Goal: Task Accomplishment & Management: Manage account settings

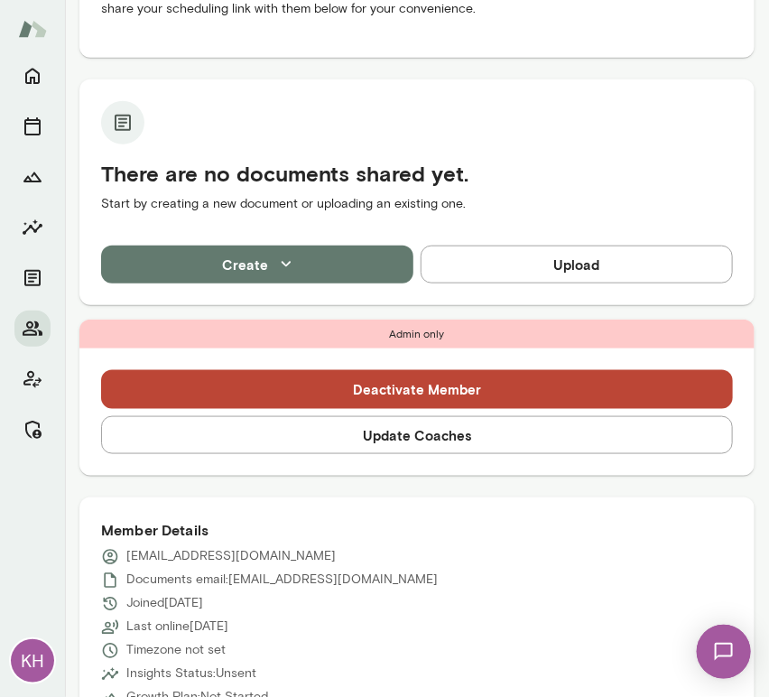
scroll to position [444, 0]
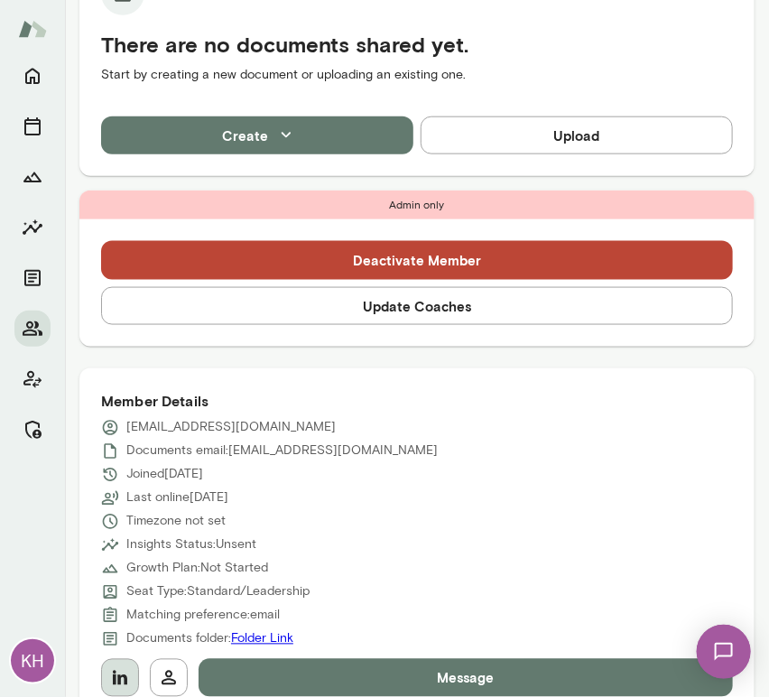
click at [120, 679] on icon "button" at bounding box center [120, 677] width 14 height 14
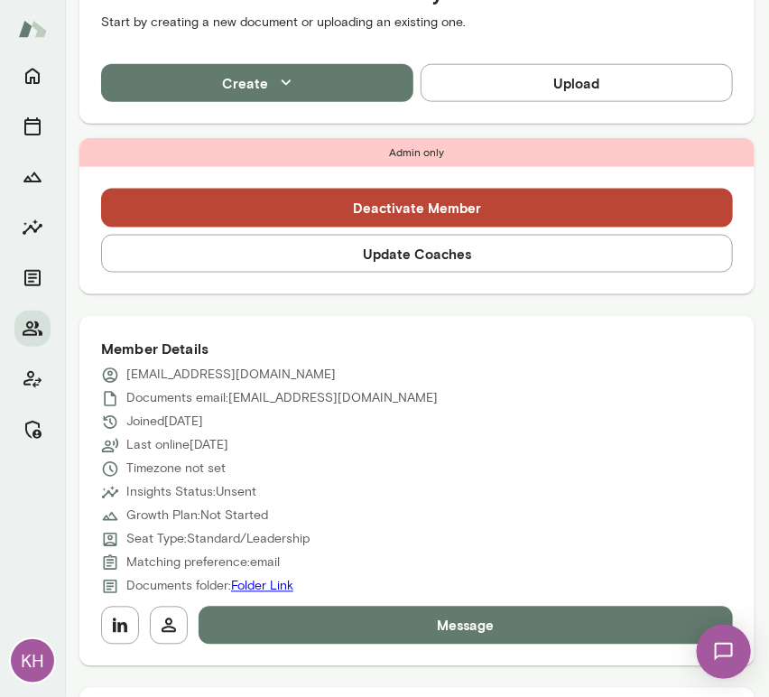
scroll to position [502, 0]
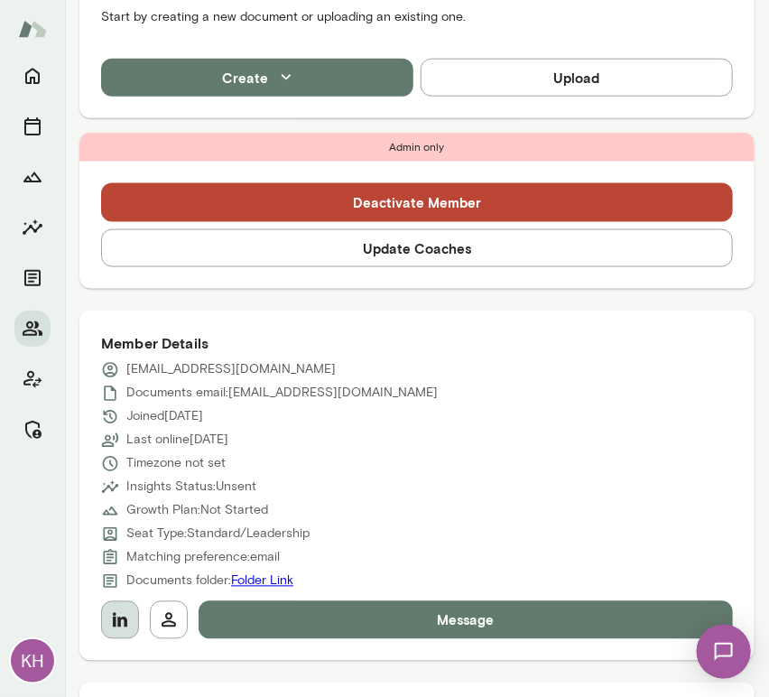
click at [114, 617] on icon "button" at bounding box center [120, 620] width 14 height 14
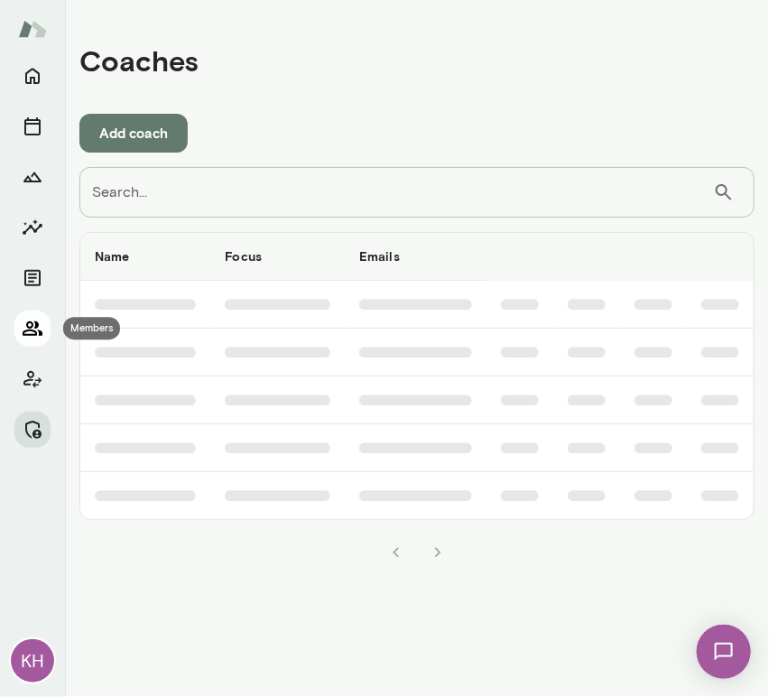
click at [35, 320] on icon "Members" at bounding box center [33, 329] width 22 height 22
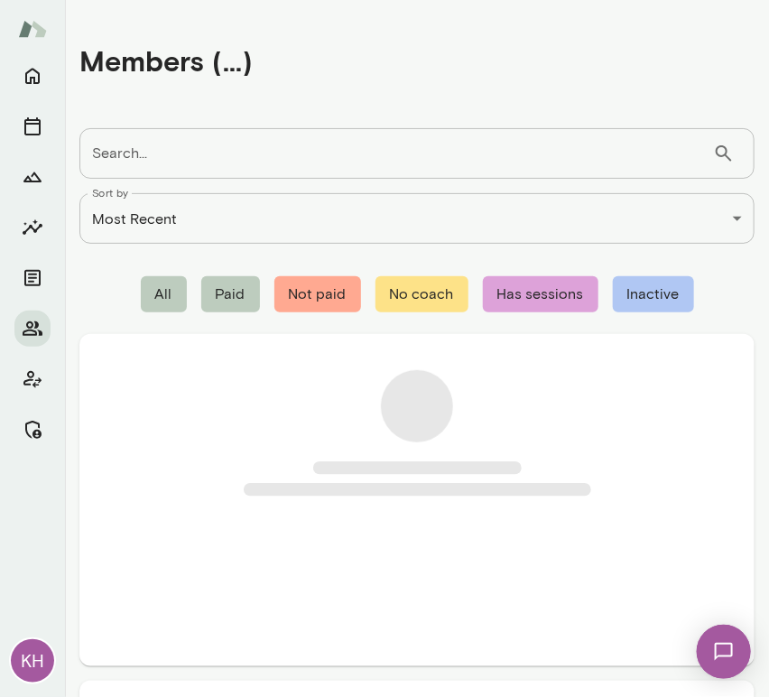
click at [166, 164] on input "Search..." at bounding box center [395, 153] width 633 height 51
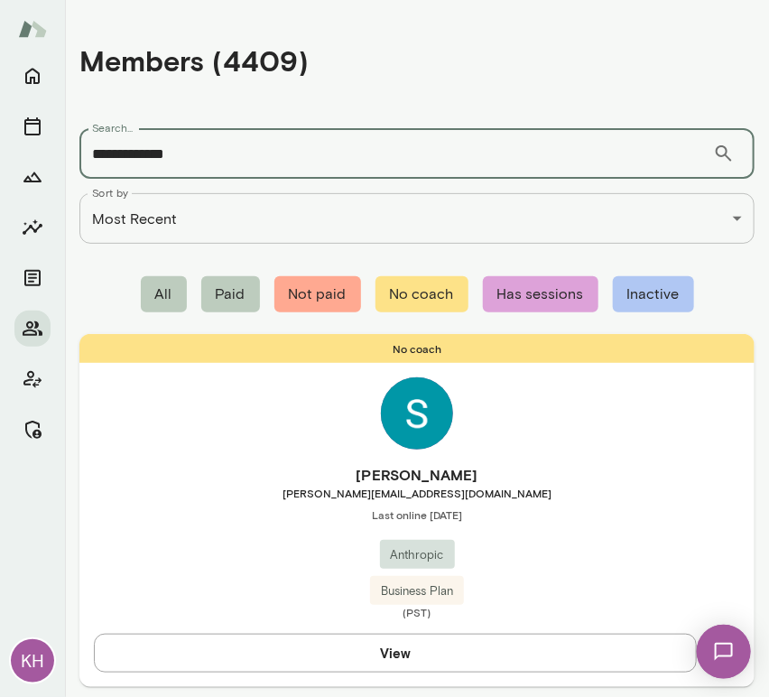
type input "**********"
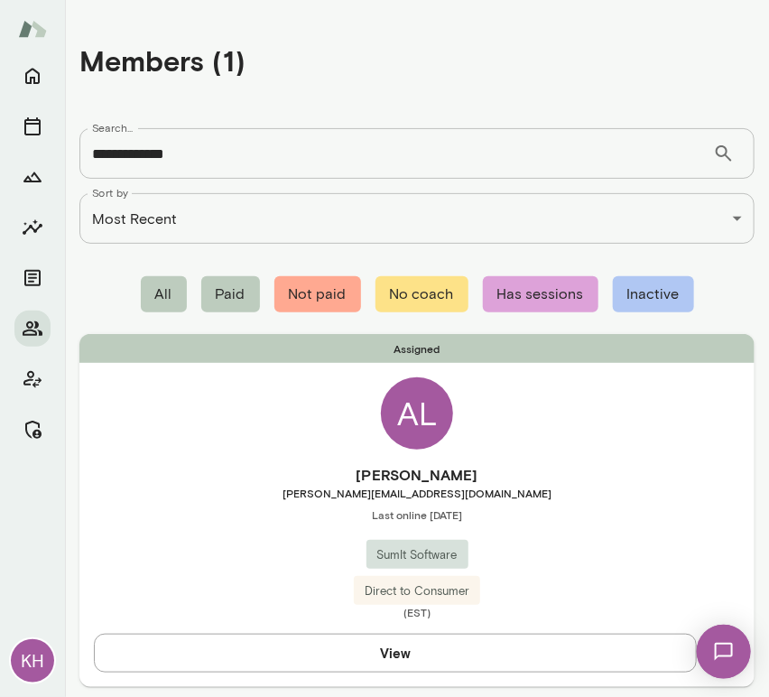
click at [216, 482] on h6 "Alexandre Lin" at bounding box center [416, 475] width 675 height 22
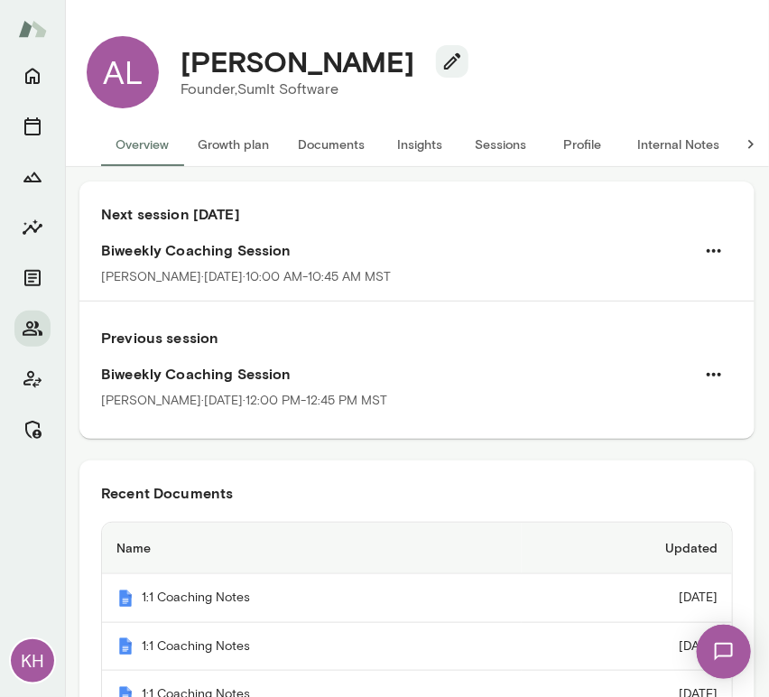
click at [669, 144] on button "Internal Notes" at bounding box center [678, 144] width 111 height 43
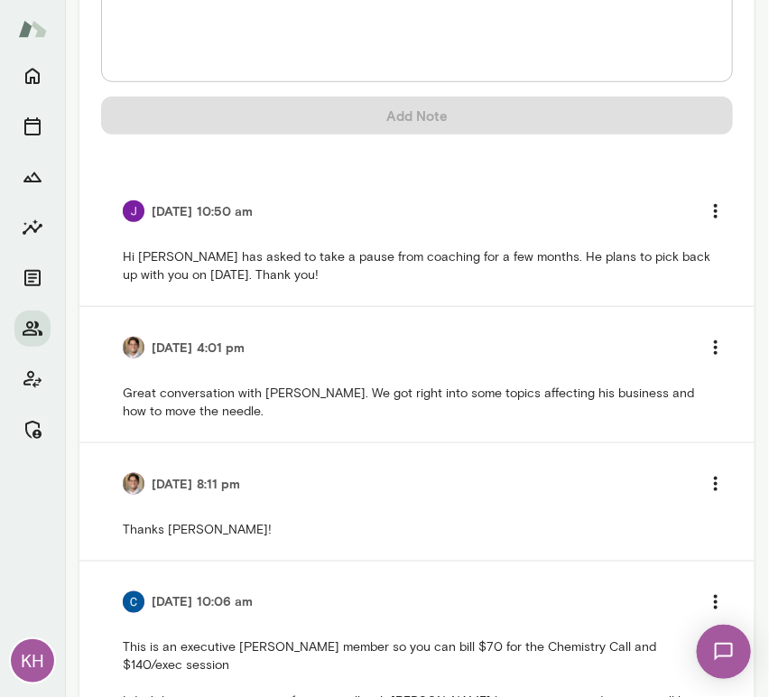
scroll to position [296, 0]
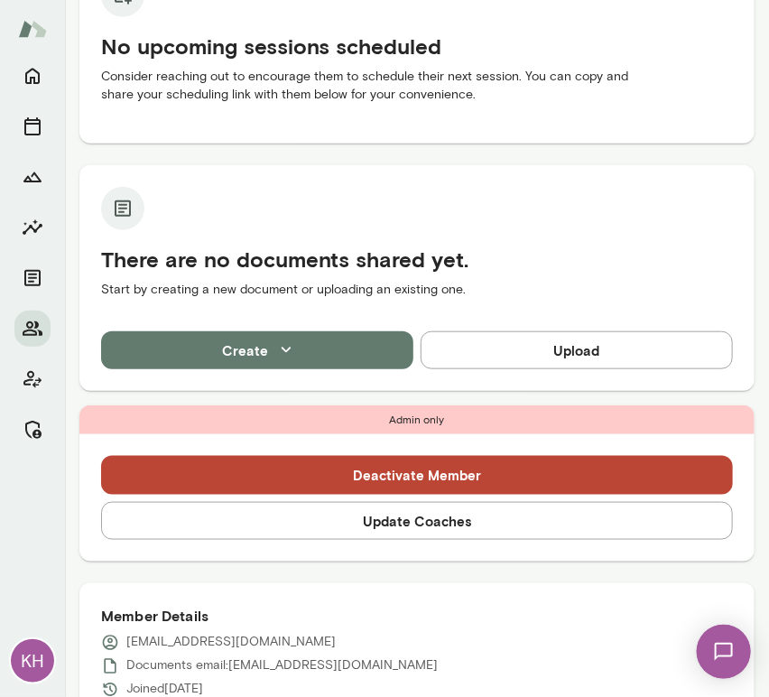
scroll to position [231, 0]
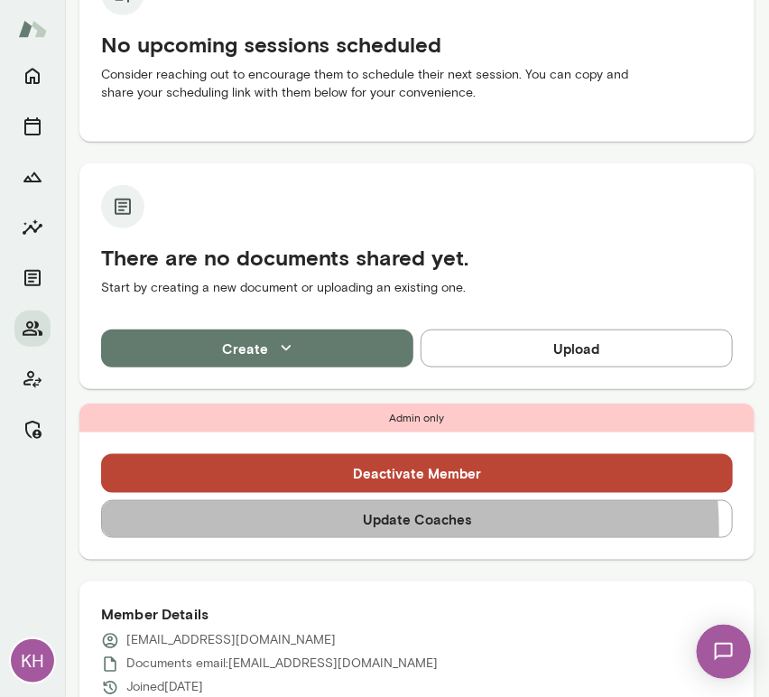
click at [291, 531] on button "Update Coaches" at bounding box center [417, 519] width 632 height 38
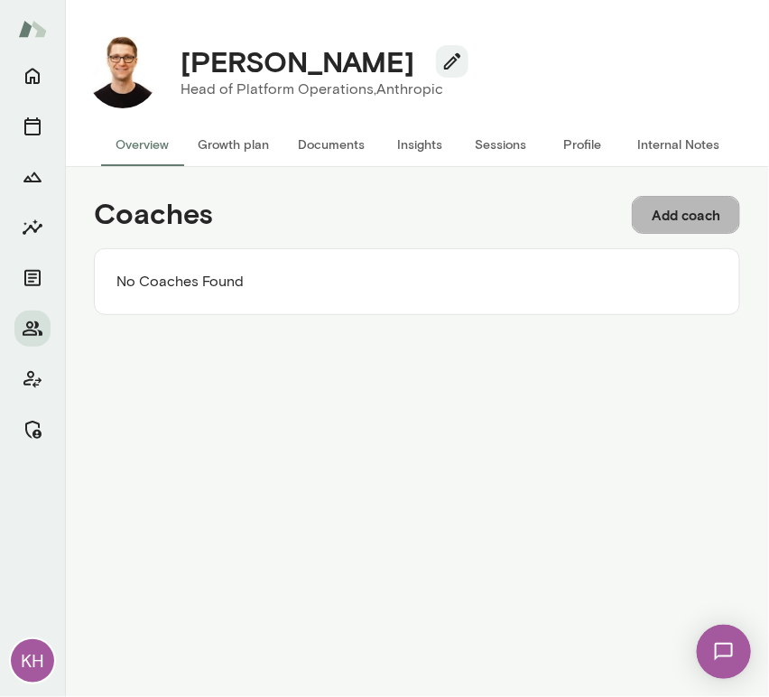
click at [673, 218] on button "Add coach" at bounding box center [686, 215] width 108 height 38
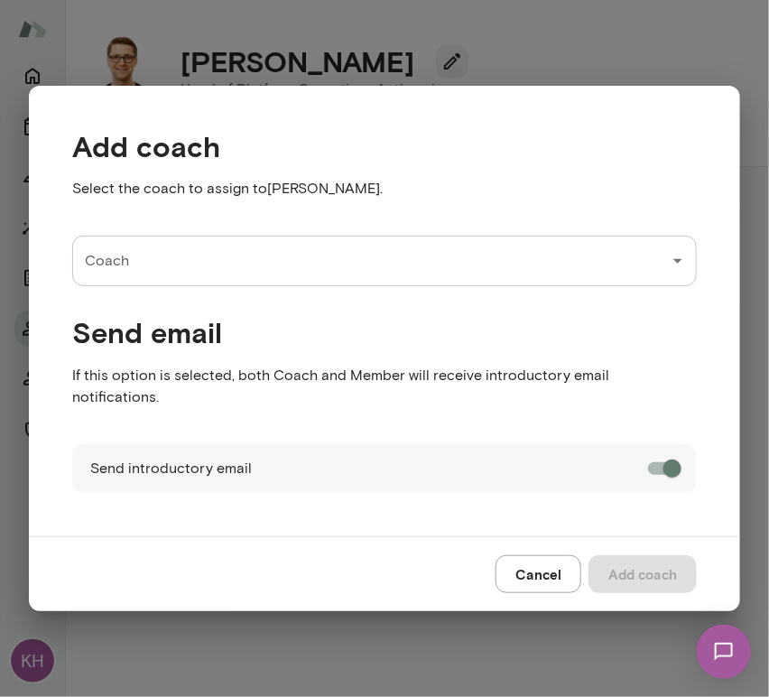
click at [184, 265] on input "Coach" at bounding box center [370, 261] width 581 height 34
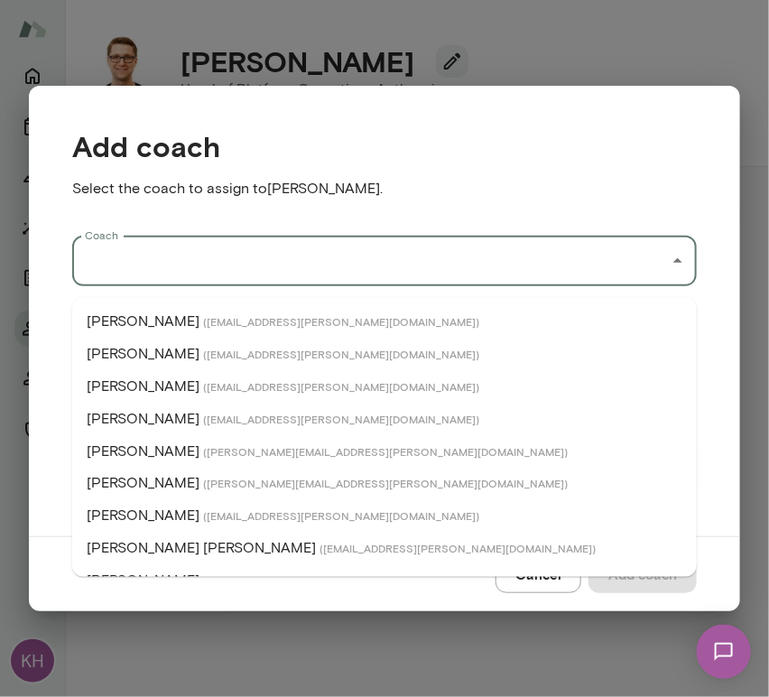
type input "*"
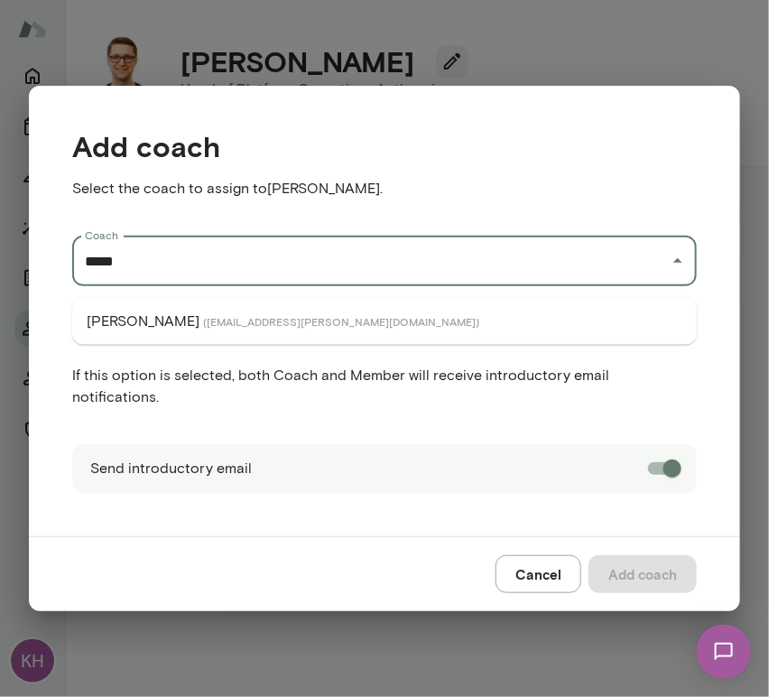
click at [203, 315] on span "( niravamin@mento.co )" at bounding box center [341, 321] width 276 height 14
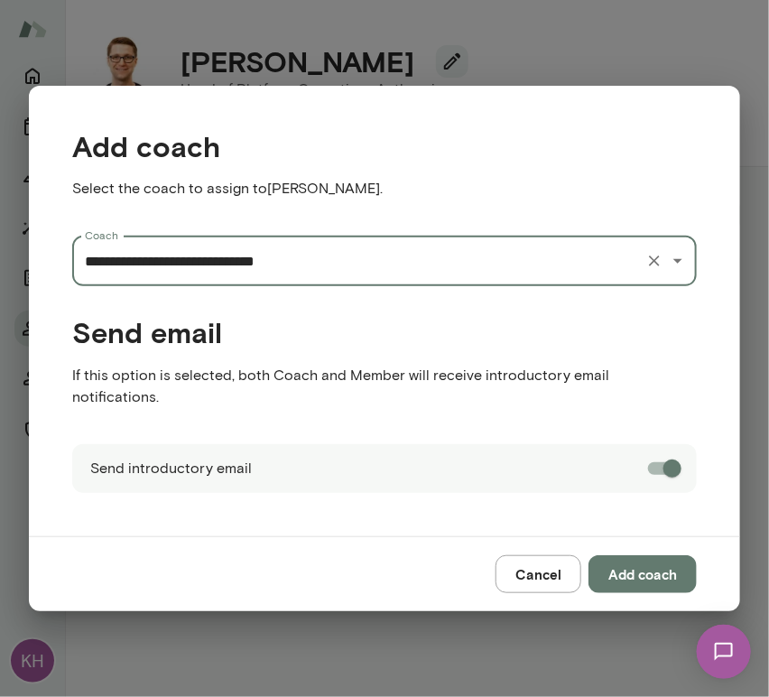
type input "**********"
click at [628, 565] on button "Add coach" at bounding box center [642, 574] width 108 height 38
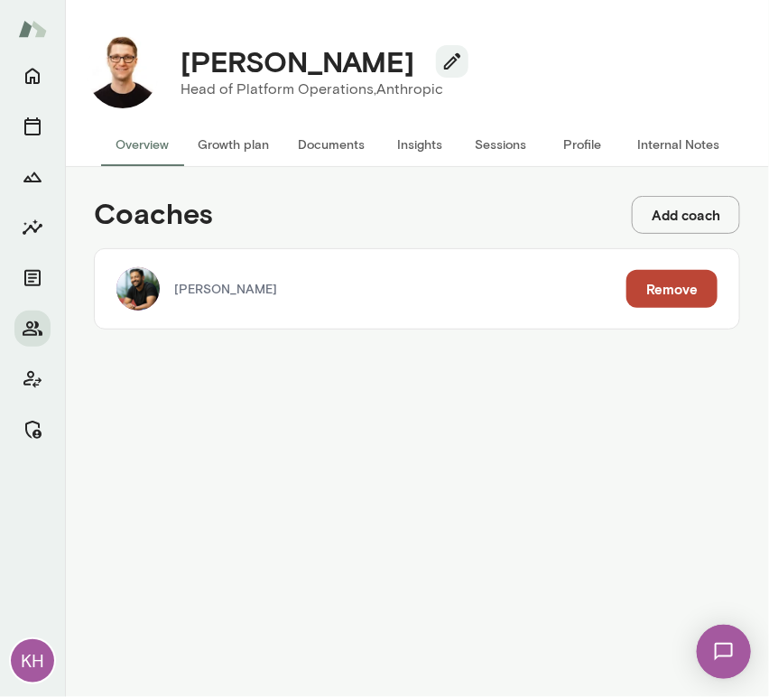
click at [658, 217] on button "Add coach" at bounding box center [686, 215] width 108 height 38
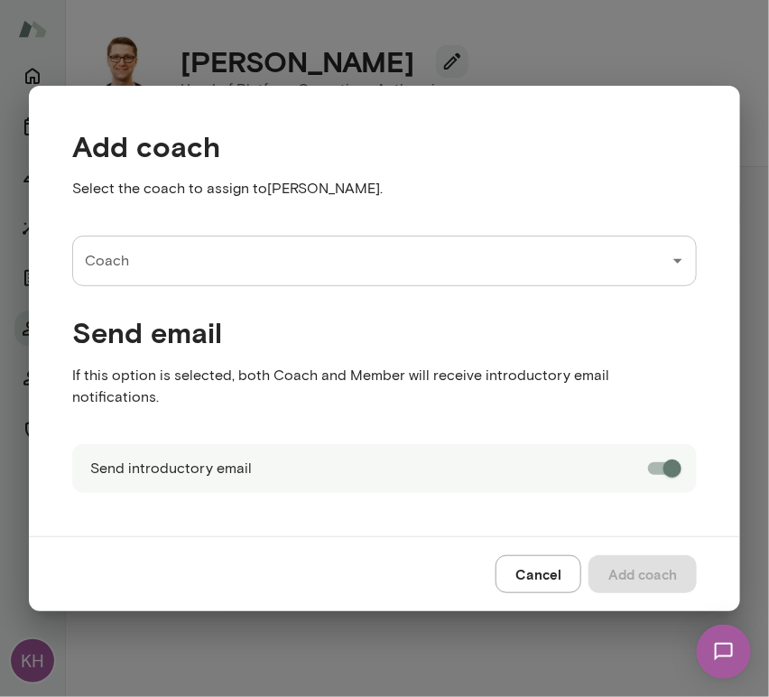
click at [324, 268] on input "Coach" at bounding box center [370, 261] width 581 height 34
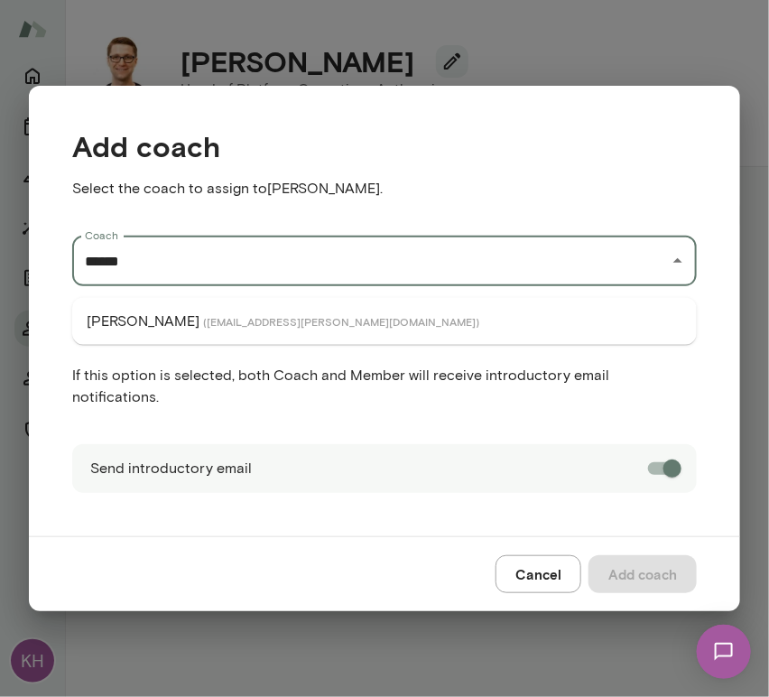
click at [247, 319] on span "( markzschocke@mento.co )" at bounding box center [341, 321] width 276 height 14
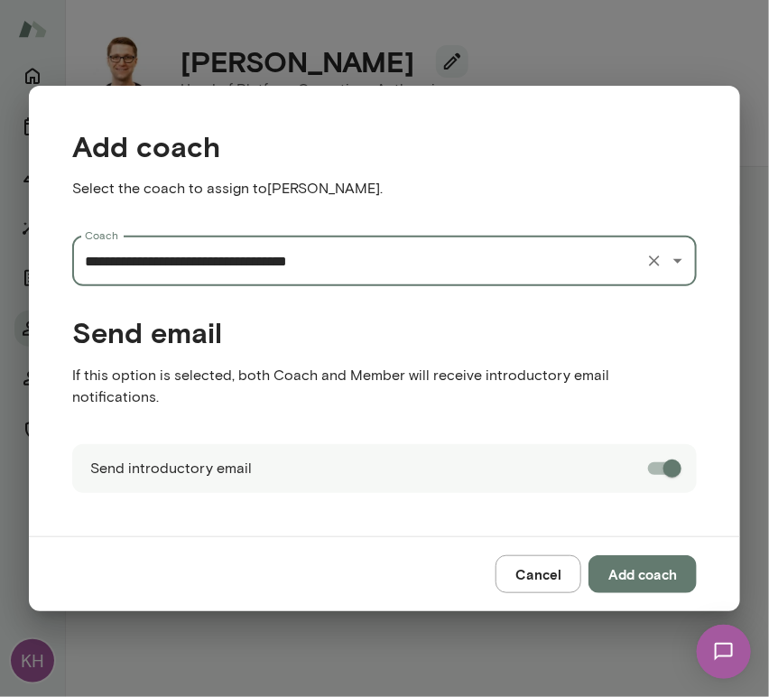
type input "**********"
click at [641, 568] on button "Add coach" at bounding box center [642, 574] width 108 height 38
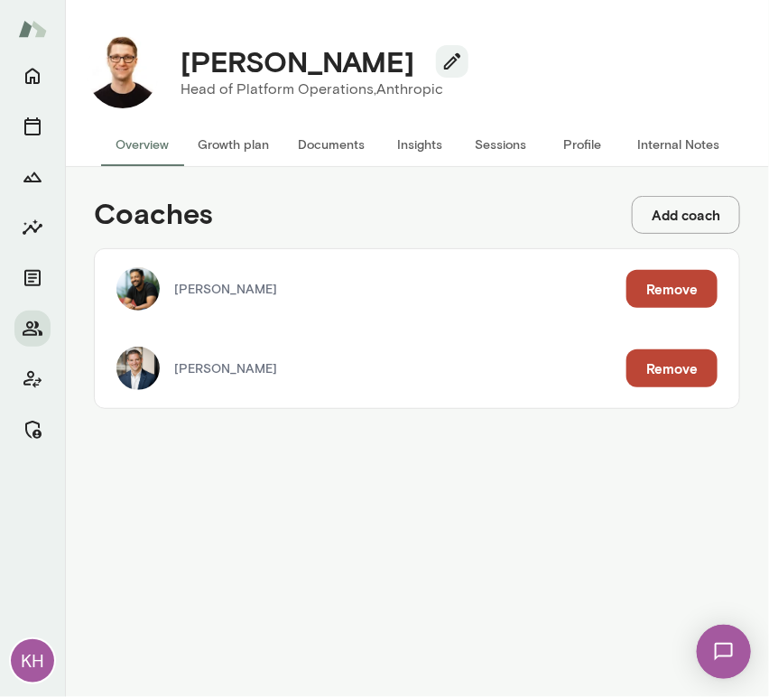
click at [669, 141] on button "Internal Notes" at bounding box center [678, 144] width 111 height 43
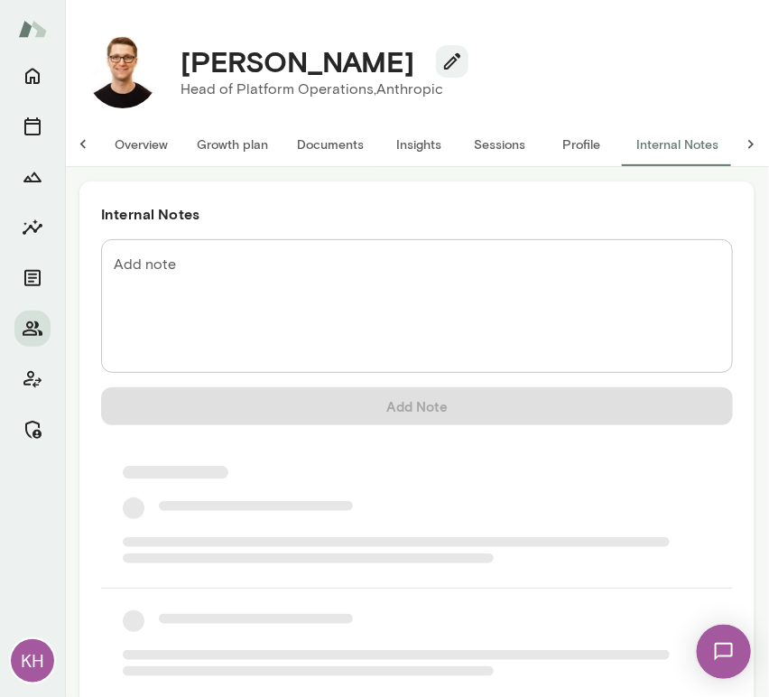
scroll to position [0, 14]
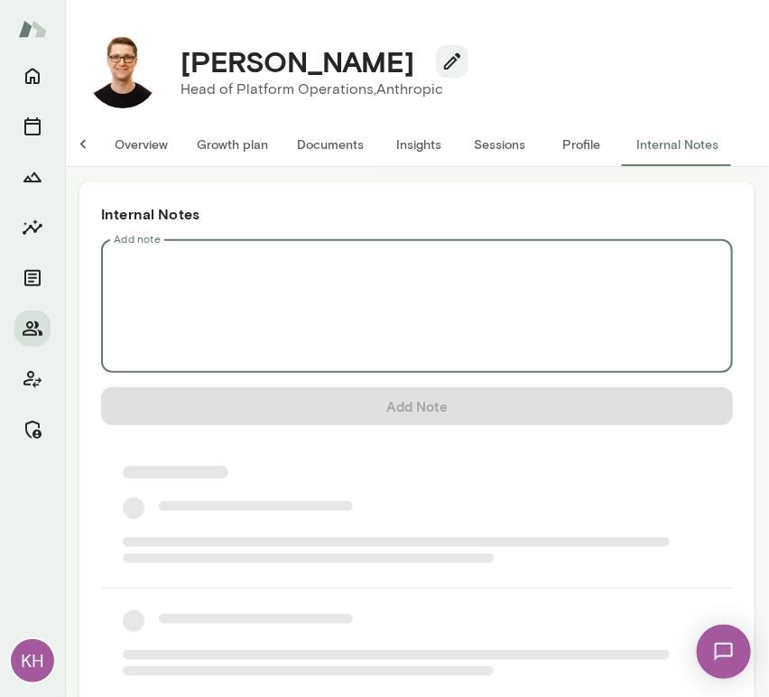
click at [171, 287] on textarea "Add note" at bounding box center [417, 306] width 606 height 104
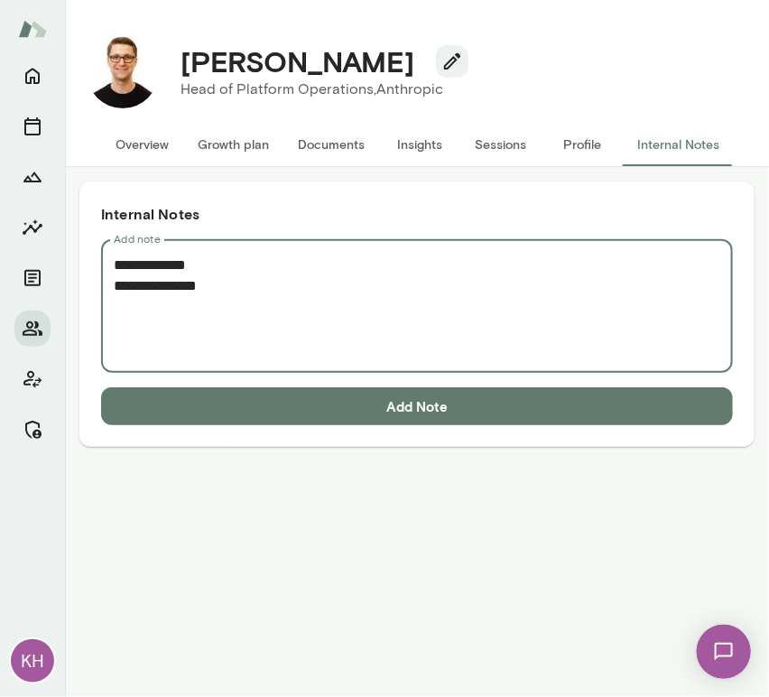
paste textarea "**********"
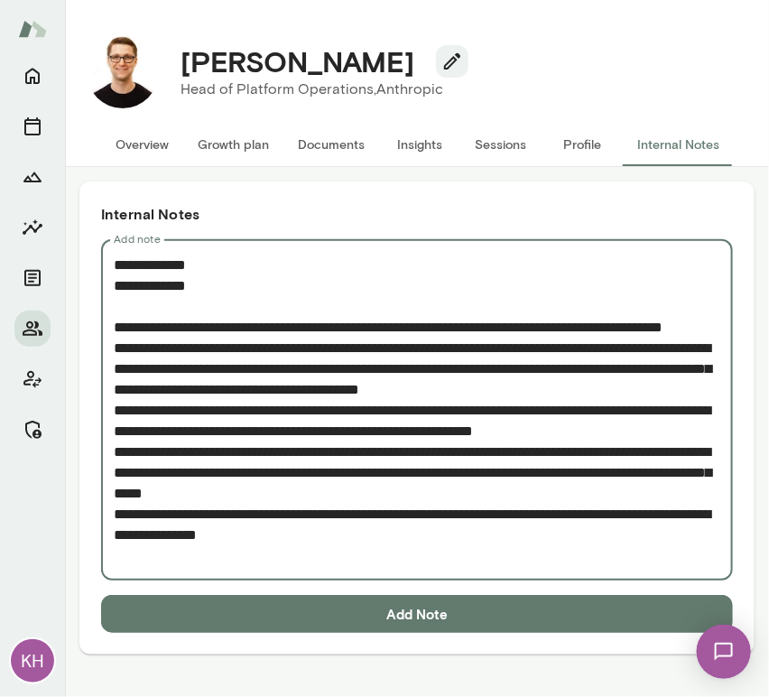
type textarea "**********"
click at [273, 613] on button "Add Note" at bounding box center [417, 614] width 632 height 38
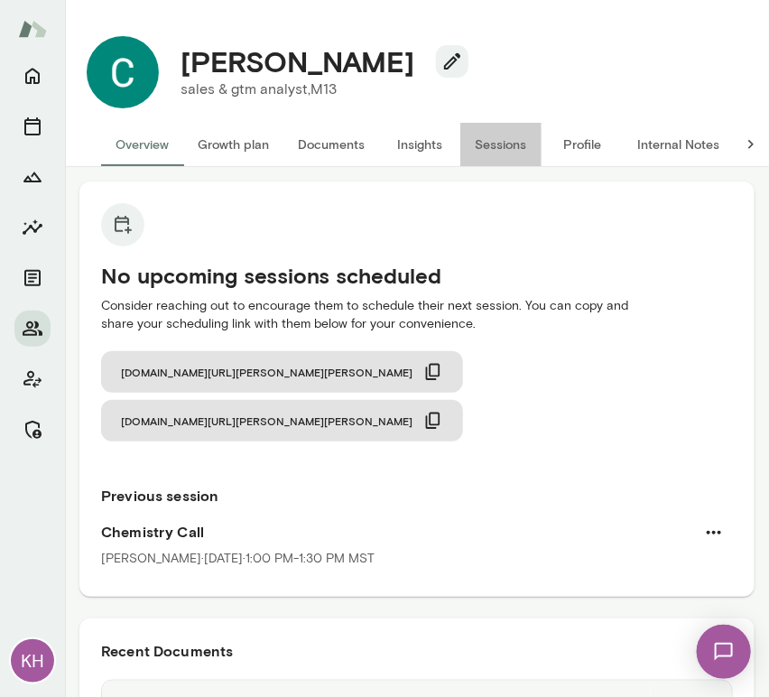
click at [491, 143] on button "Sessions" at bounding box center [500, 144] width 81 height 43
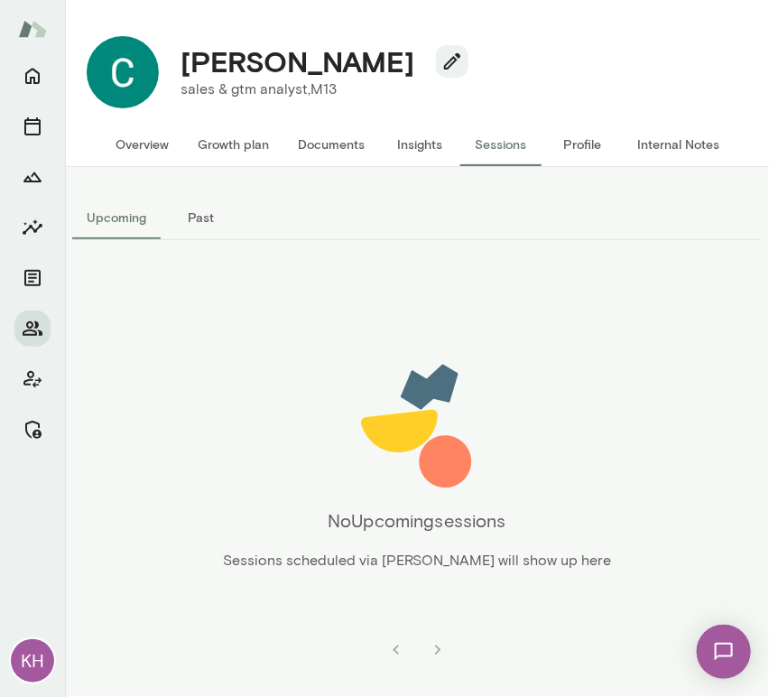
click at [195, 217] on button "Past" at bounding box center [201, 217] width 81 height 43
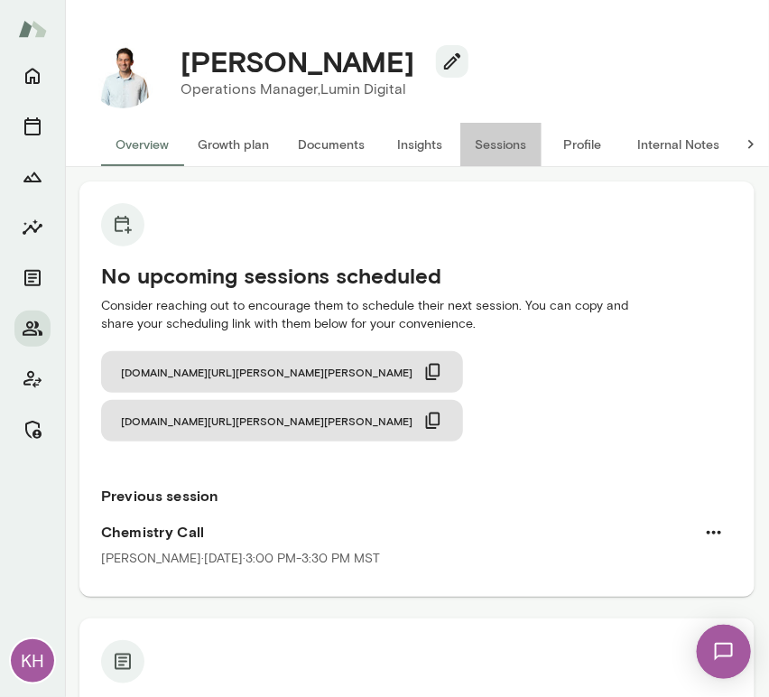
click at [472, 149] on button "Sessions" at bounding box center [500, 144] width 81 height 43
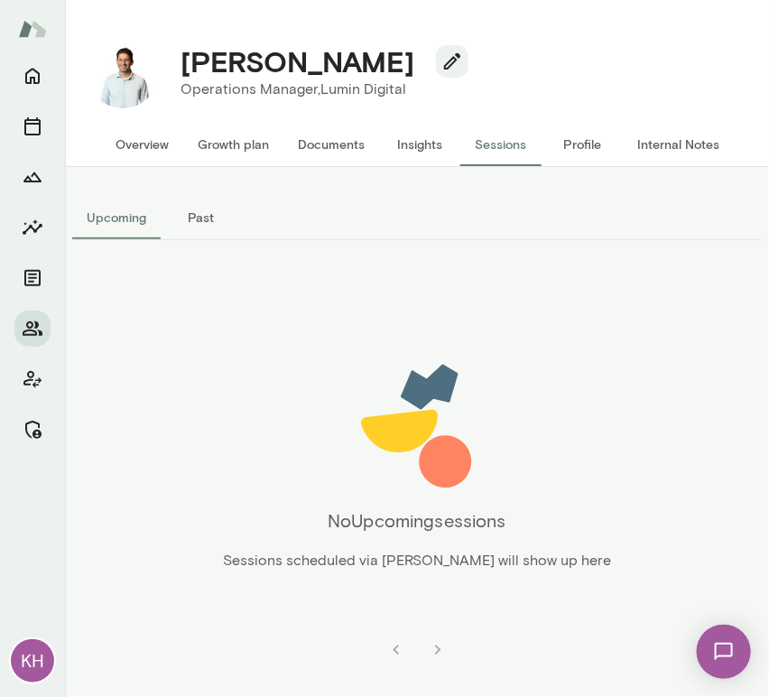
click at [188, 222] on button "Past" at bounding box center [201, 217] width 81 height 43
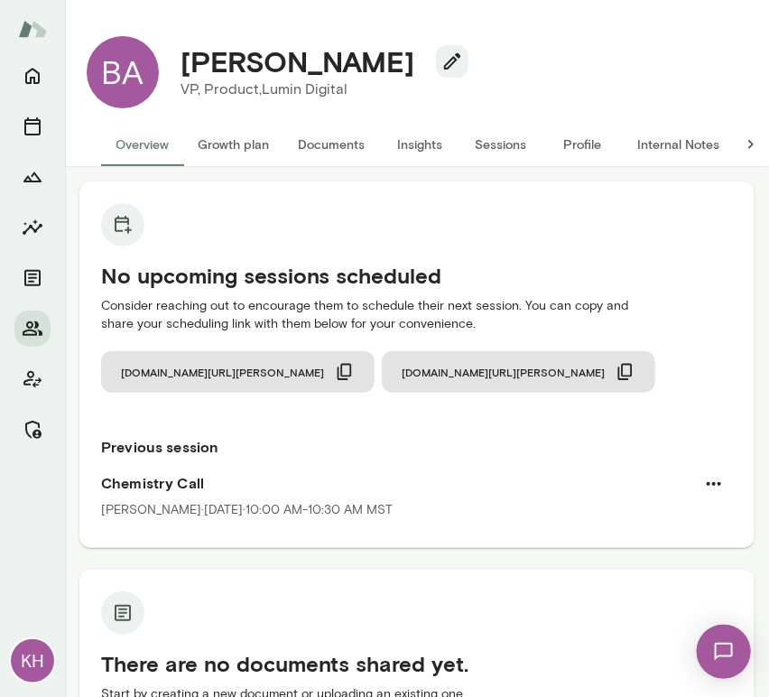
click at [501, 138] on button "Sessions" at bounding box center [500, 144] width 81 height 43
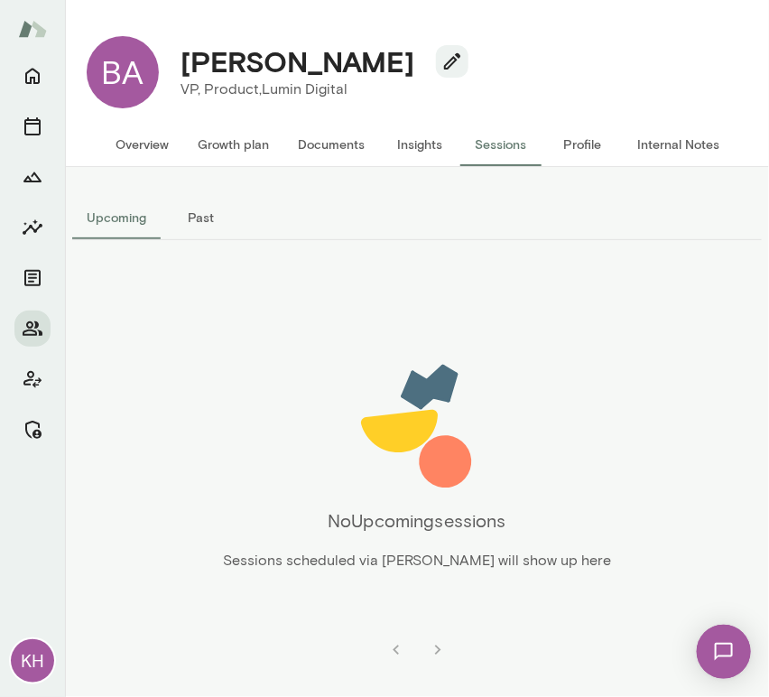
click at [200, 212] on button "Past" at bounding box center [201, 217] width 81 height 43
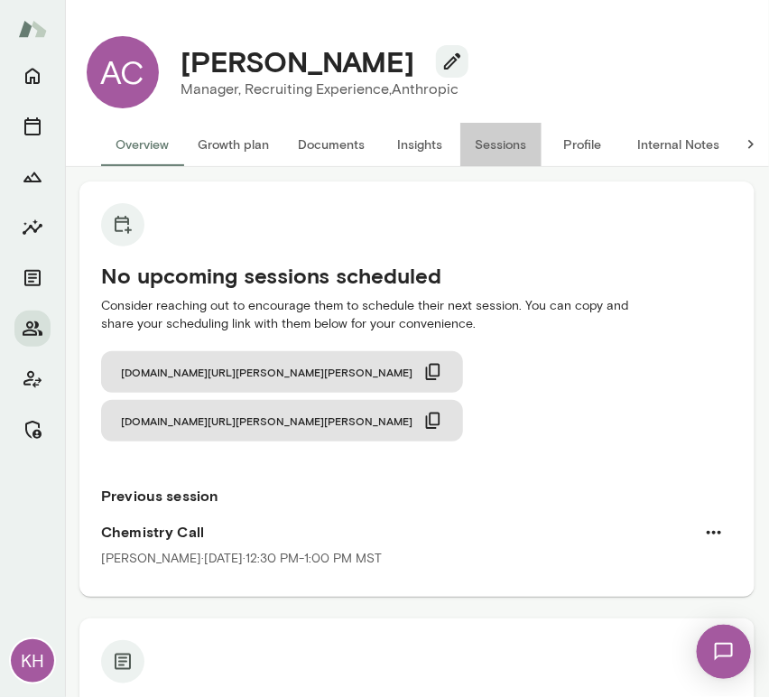
click at [497, 143] on button "Sessions" at bounding box center [500, 144] width 81 height 43
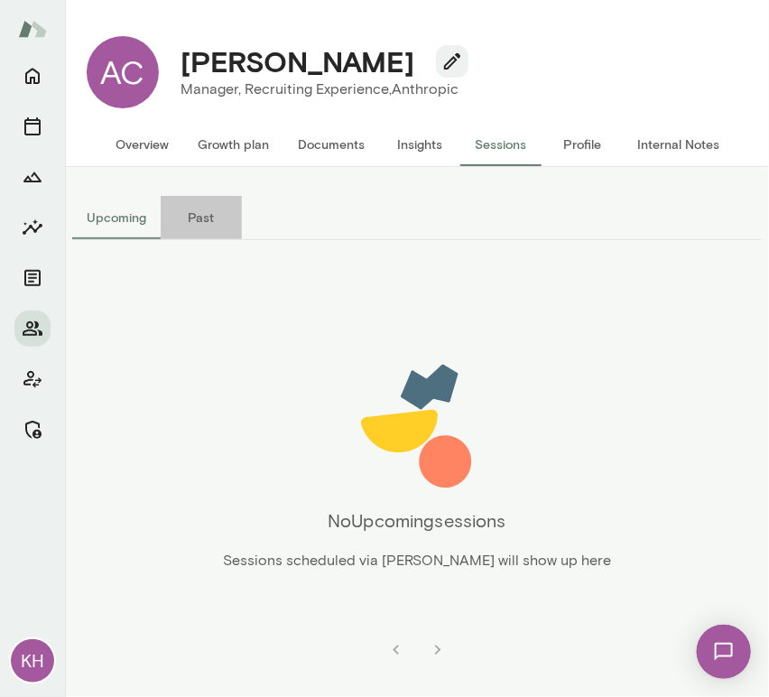
click at [190, 206] on button "Past" at bounding box center [201, 217] width 81 height 43
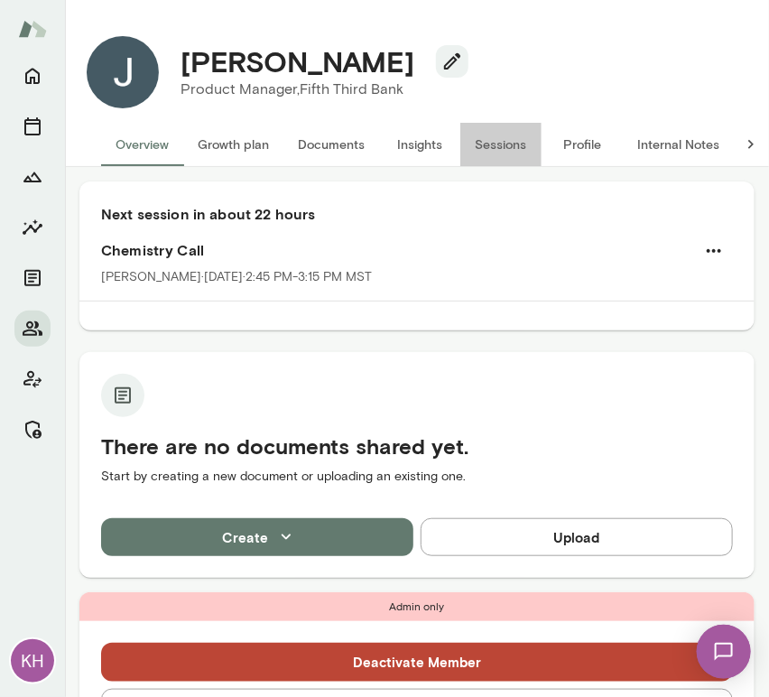
click at [491, 150] on button "Sessions" at bounding box center [500, 144] width 81 height 43
